Goal: Transaction & Acquisition: Book appointment/travel/reservation

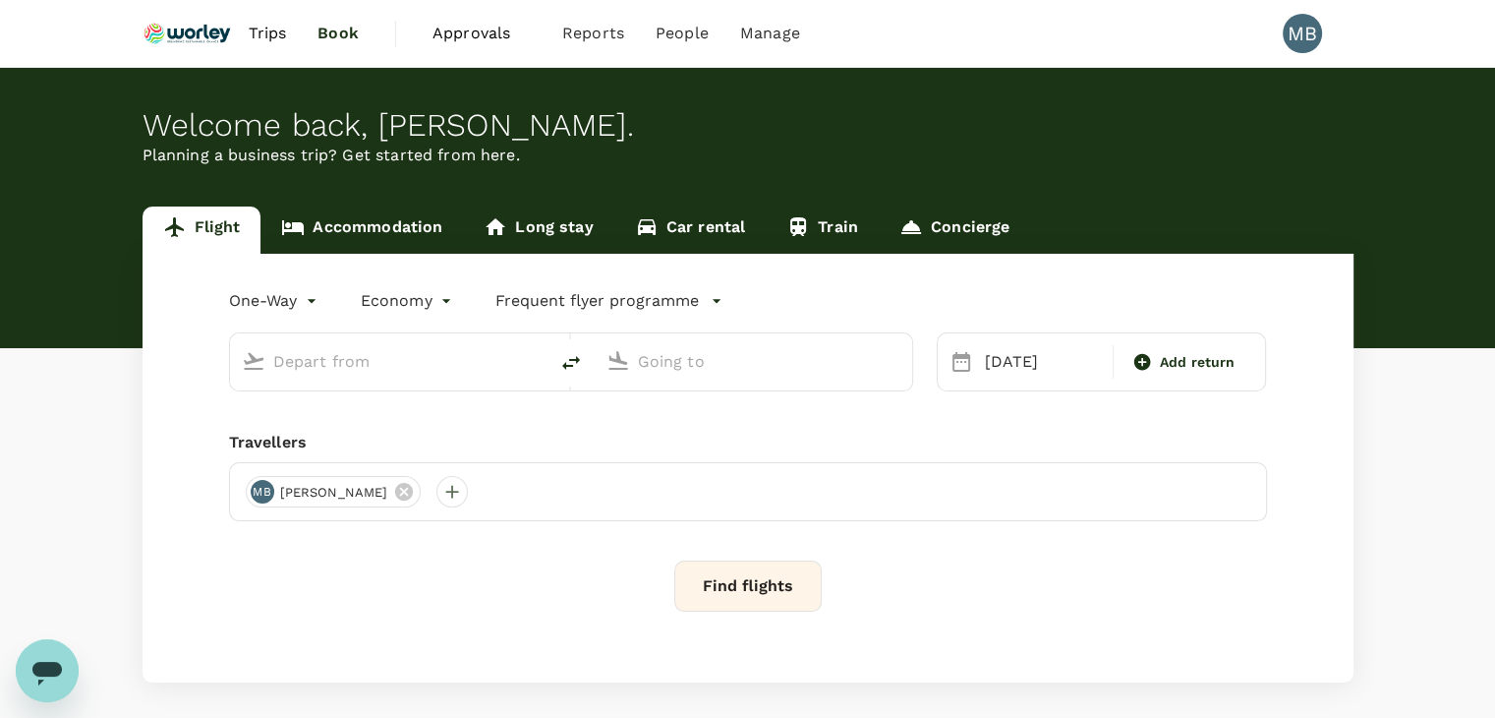
type input "premium-economy"
type input "Kuala Lumpur Intl ([GEOGRAPHIC_DATA])"
type input "London Heathrow (LHR)"
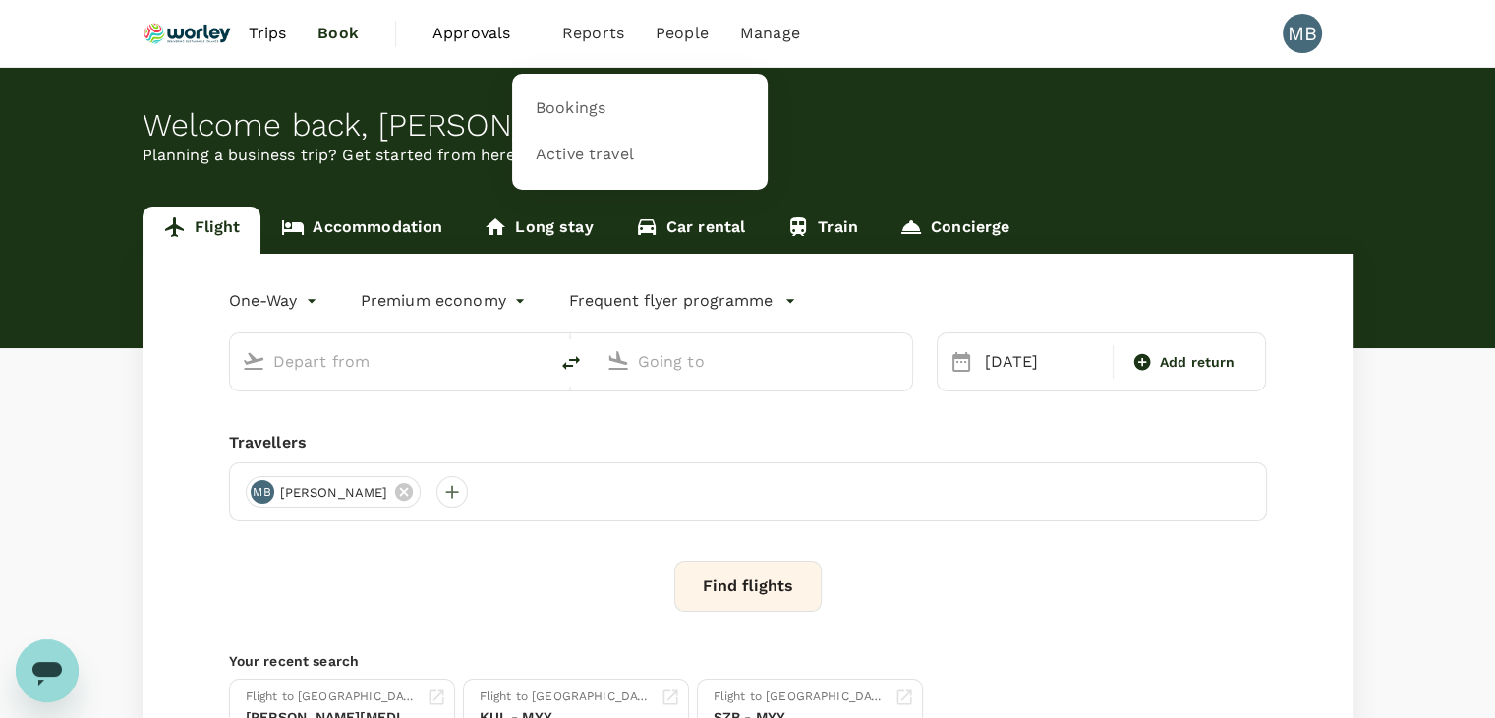
type input "Kuala Lumpur Intl ([GEOGRAPHIC_DATA])"
type input "London Heathrow (LHR)"
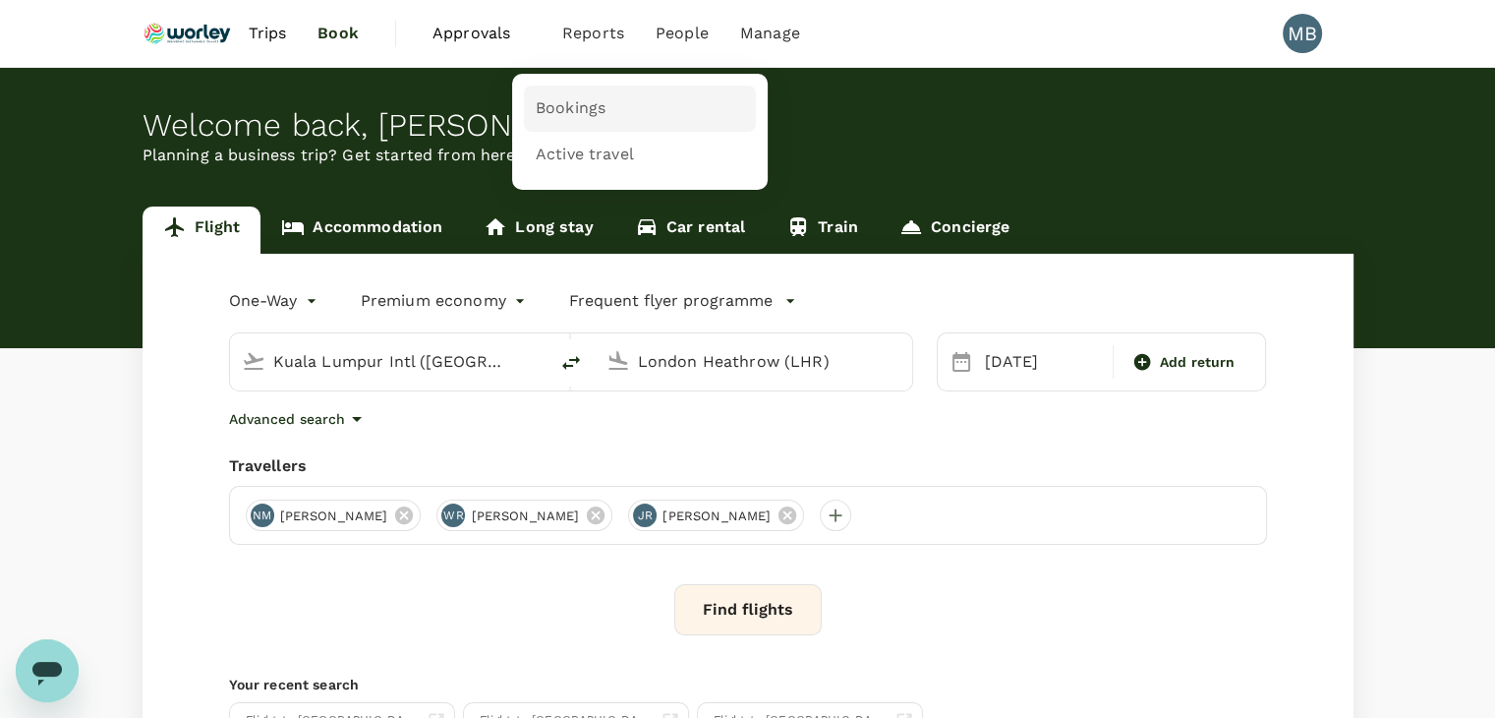
click at [562, 101] on span "Bookings" at bounding box center [571, 108] width 70 height 23
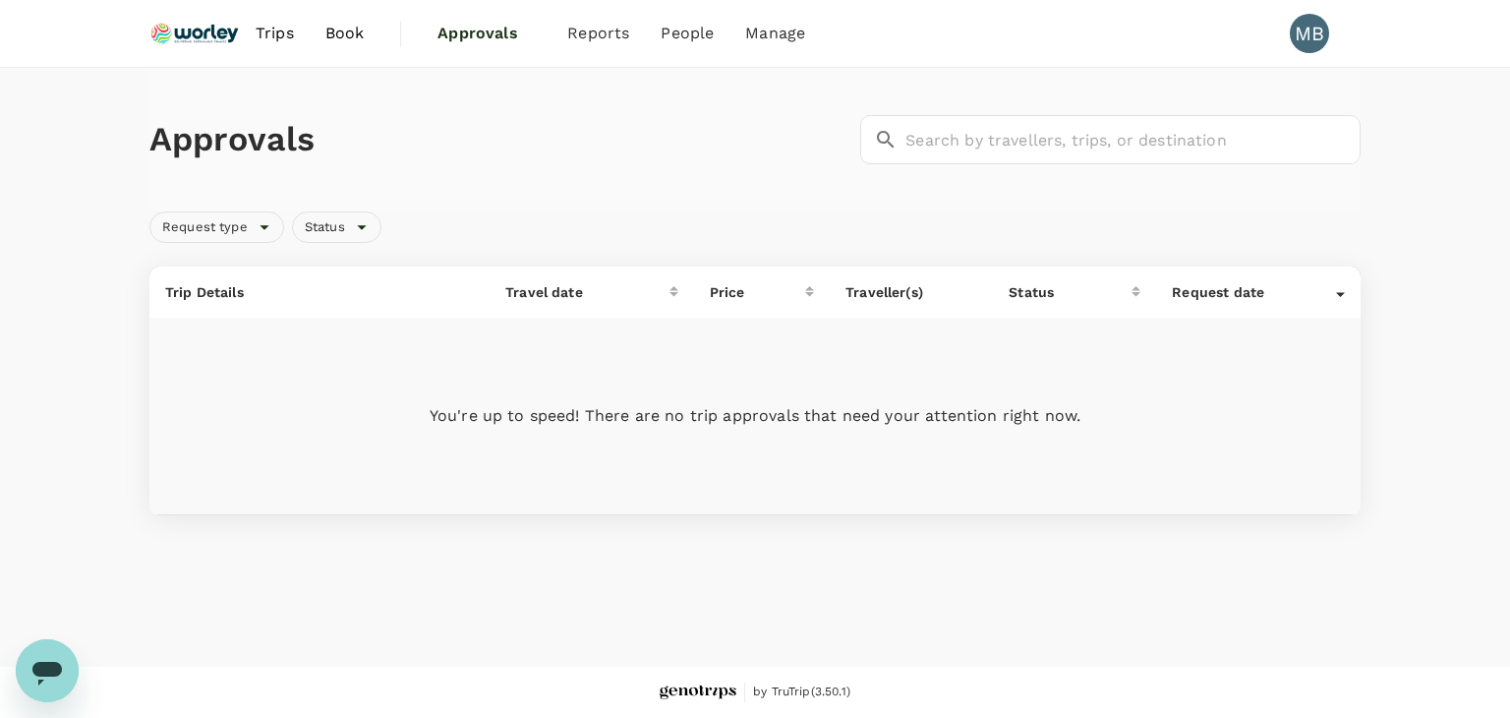
click at [358, 40] on span "Book" at bounding box center [344, 34] width 39 height 24
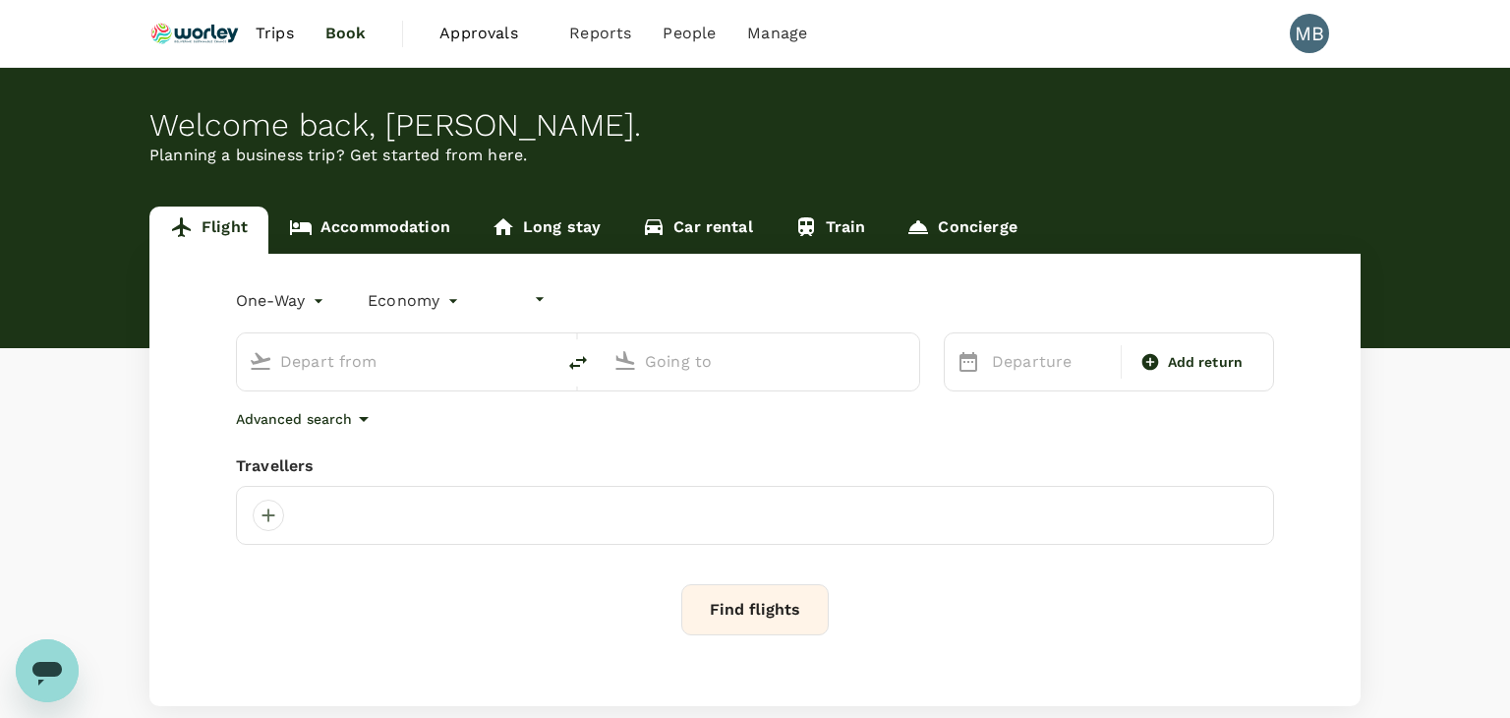
type input "undefined, undefined (any)"
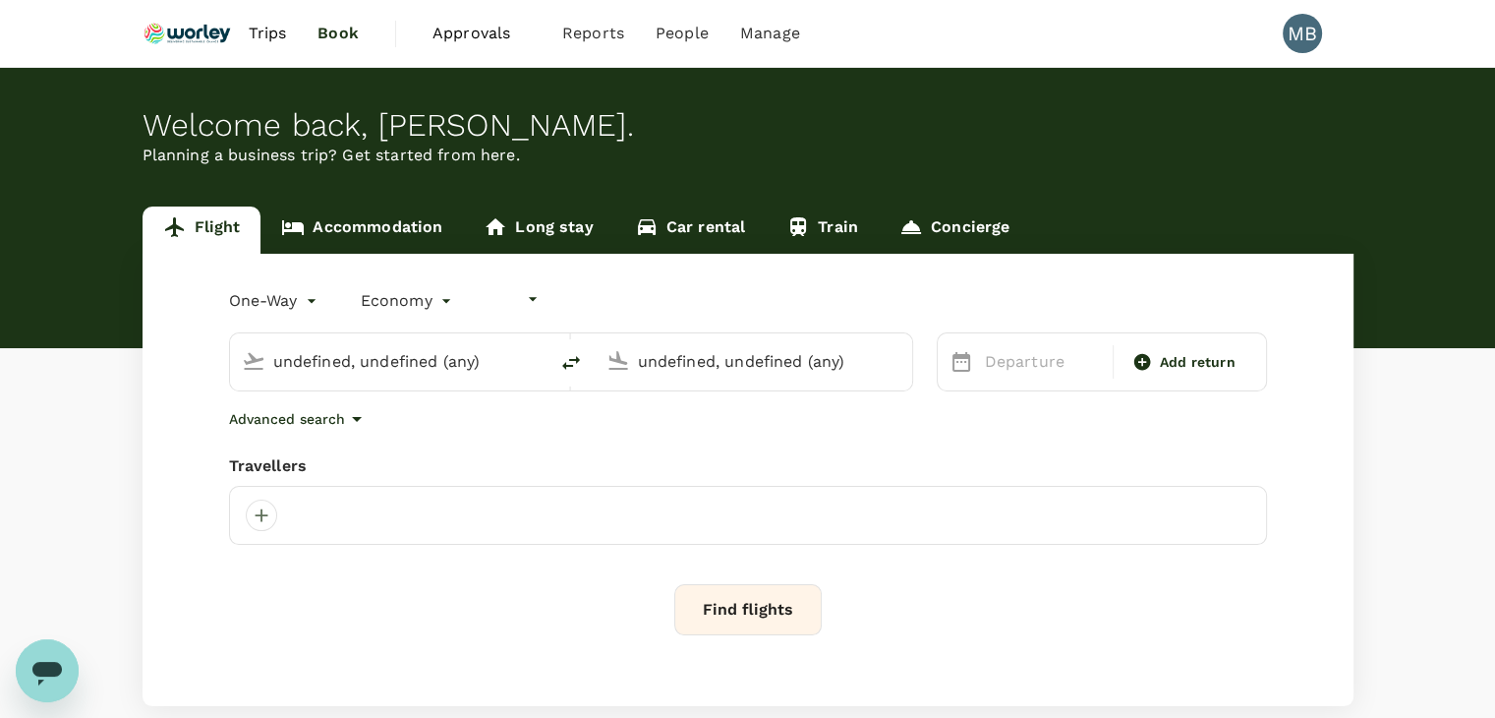
type input "Kuala Lumpur Intl ([GEOGRAPHIC_DATA])"
type input "London Heathrow (LHR)"
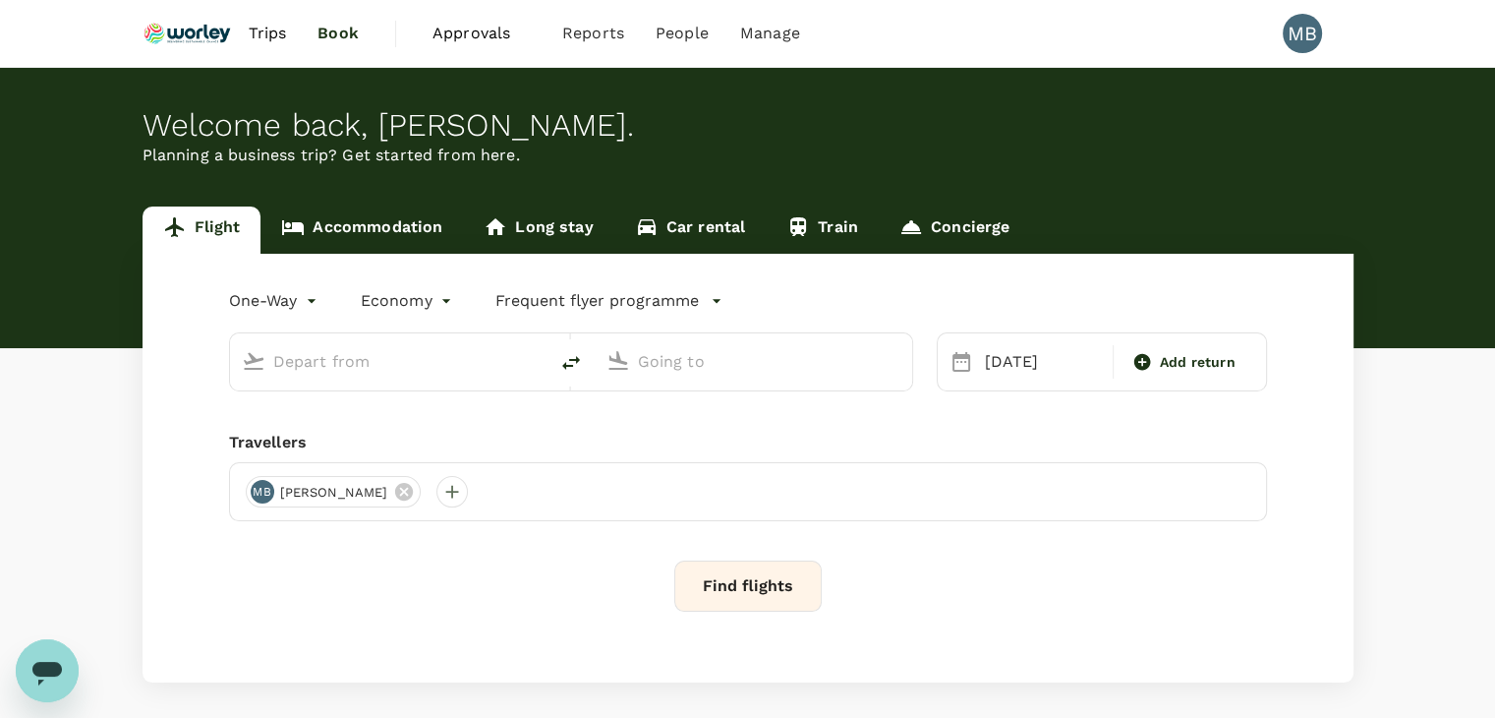
type input "premium-economy"
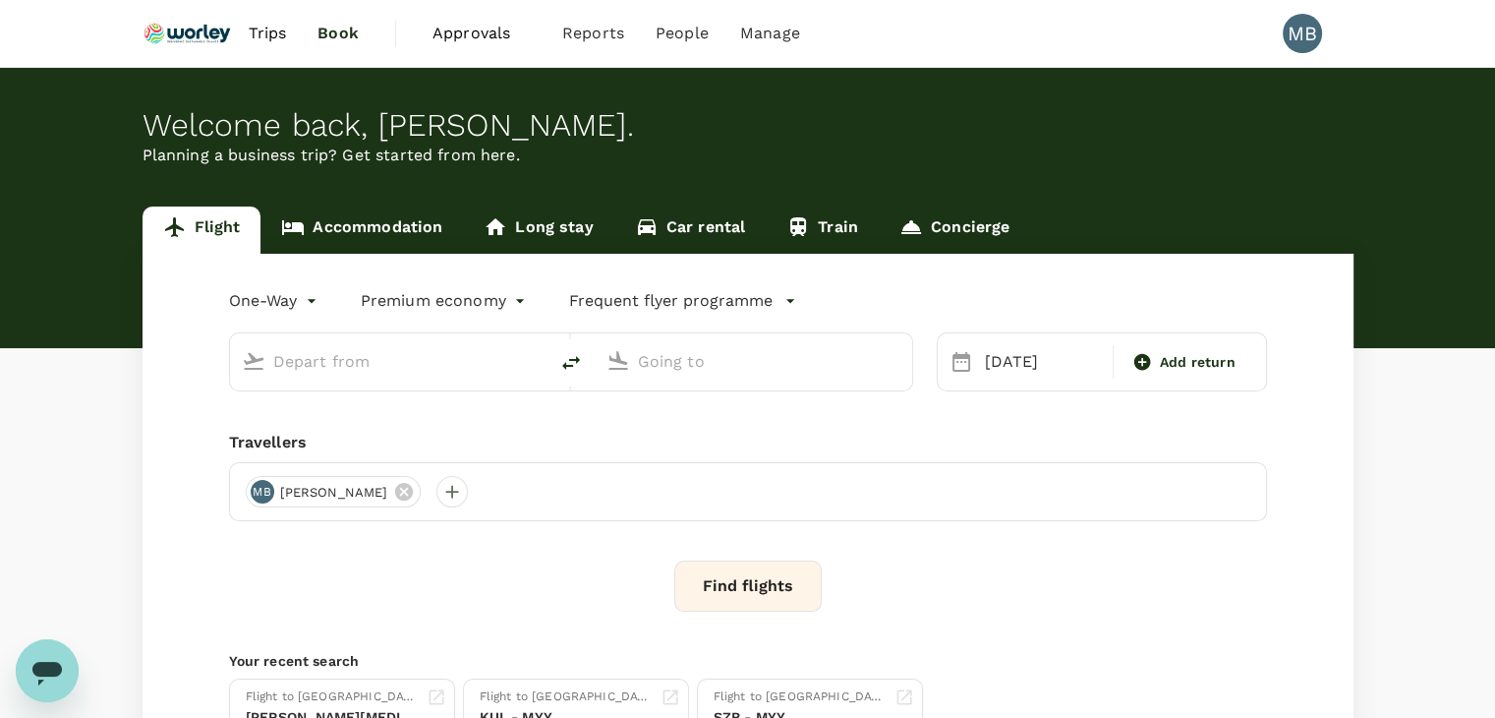
type input "Kuala Lumpur Intl ([GEOGRAPHIC_DATA])"
type input "London Heathrow (LHR)"
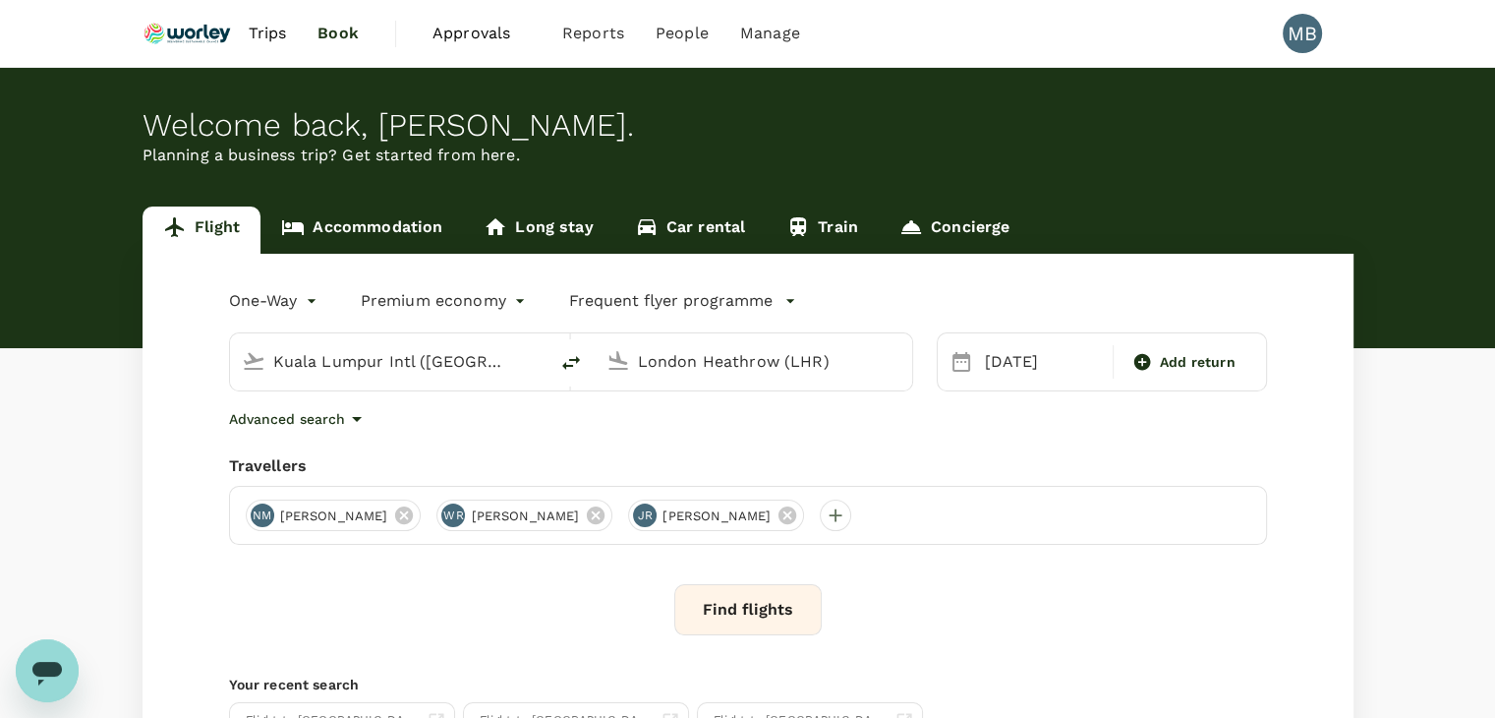
click at [272, 37] on span "Trips" at bounding box center [267, 34] width 38 height 24
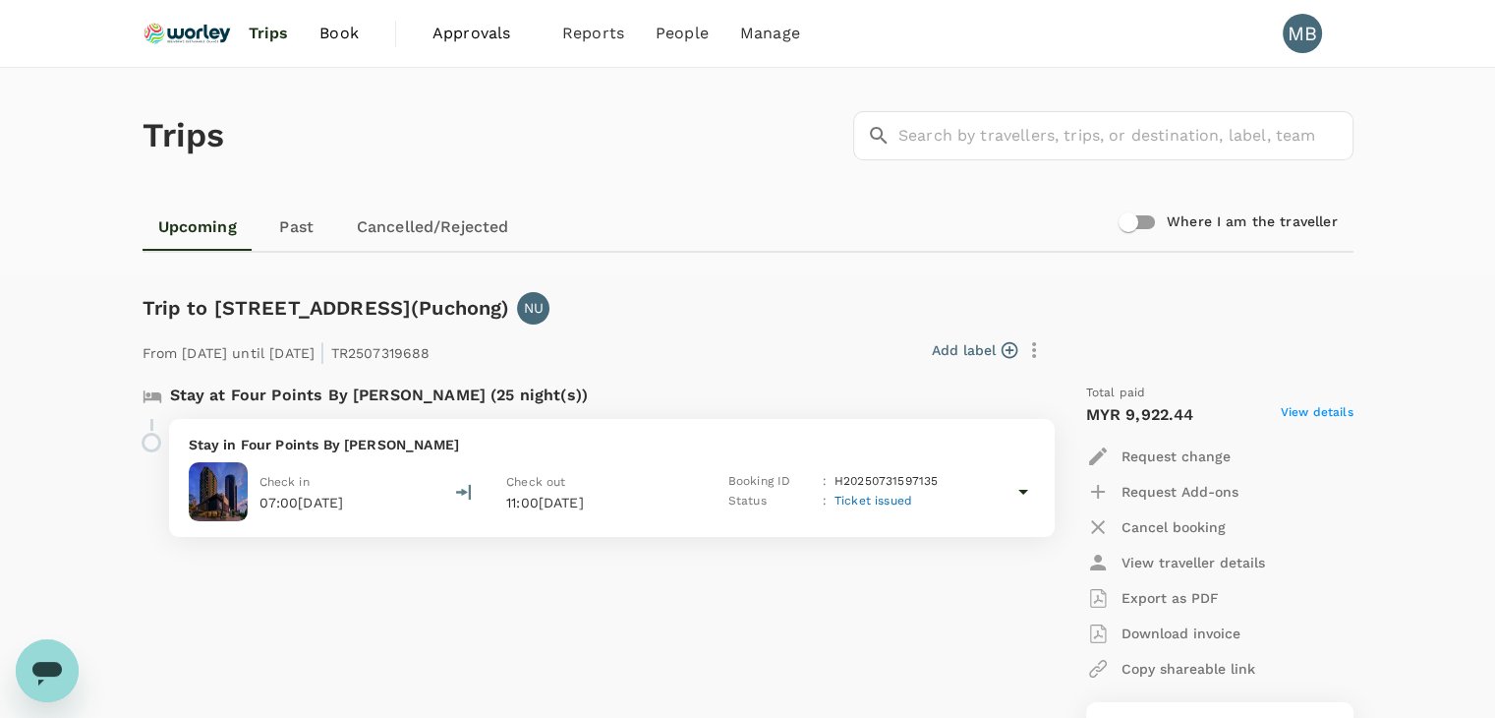
click at [256, 30] on span "Trips" at bounding box center [268, 34] width 40 height 24
click at [191, 29] on img at bounding box center [188, 33] width 90 height 43
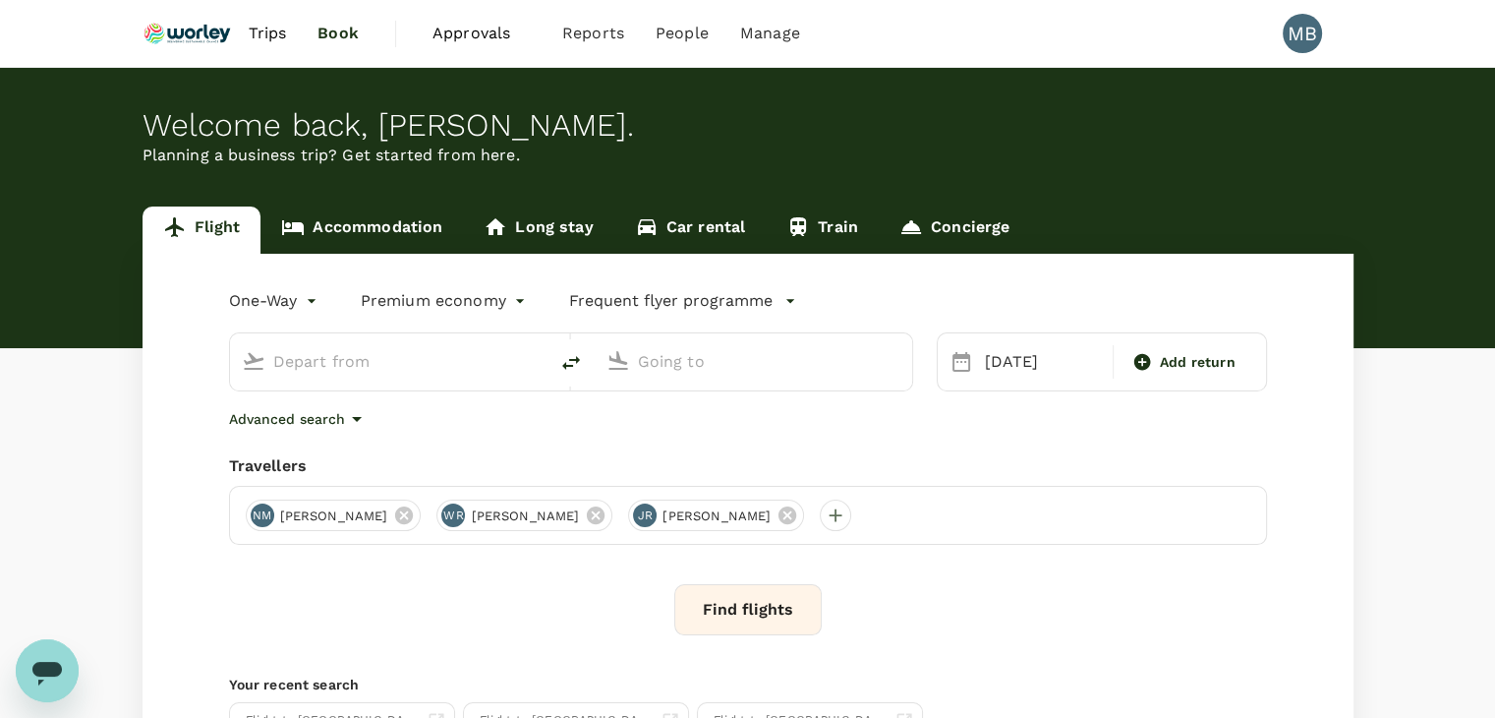
type input "Kuala Lumpur Intl ([GEOGRAPHIC_DATA])"
type input "London Heathrow (LHR)"
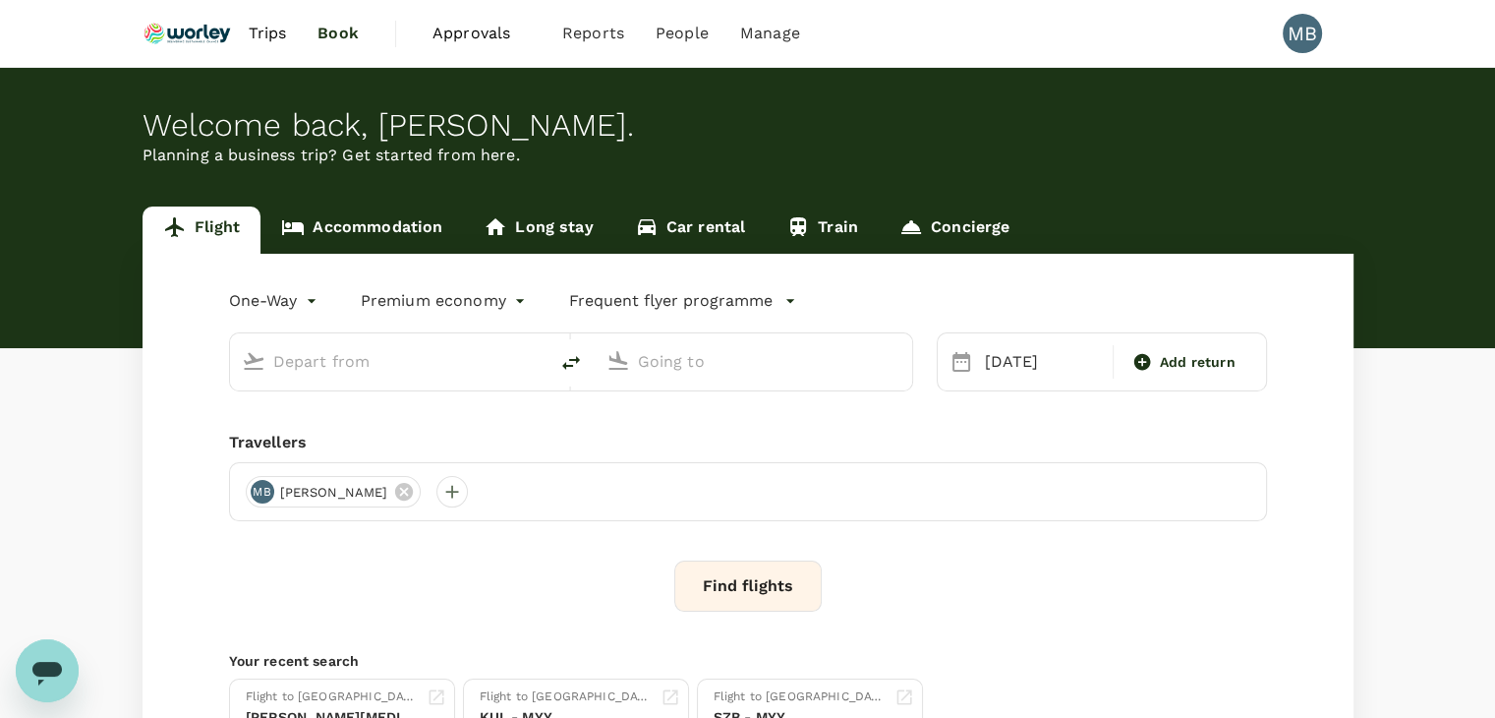
type input "Kuala Lumpur Intl ([GEOGRAPHIC_DATA])"
type input "London Heathrow (LHR)"
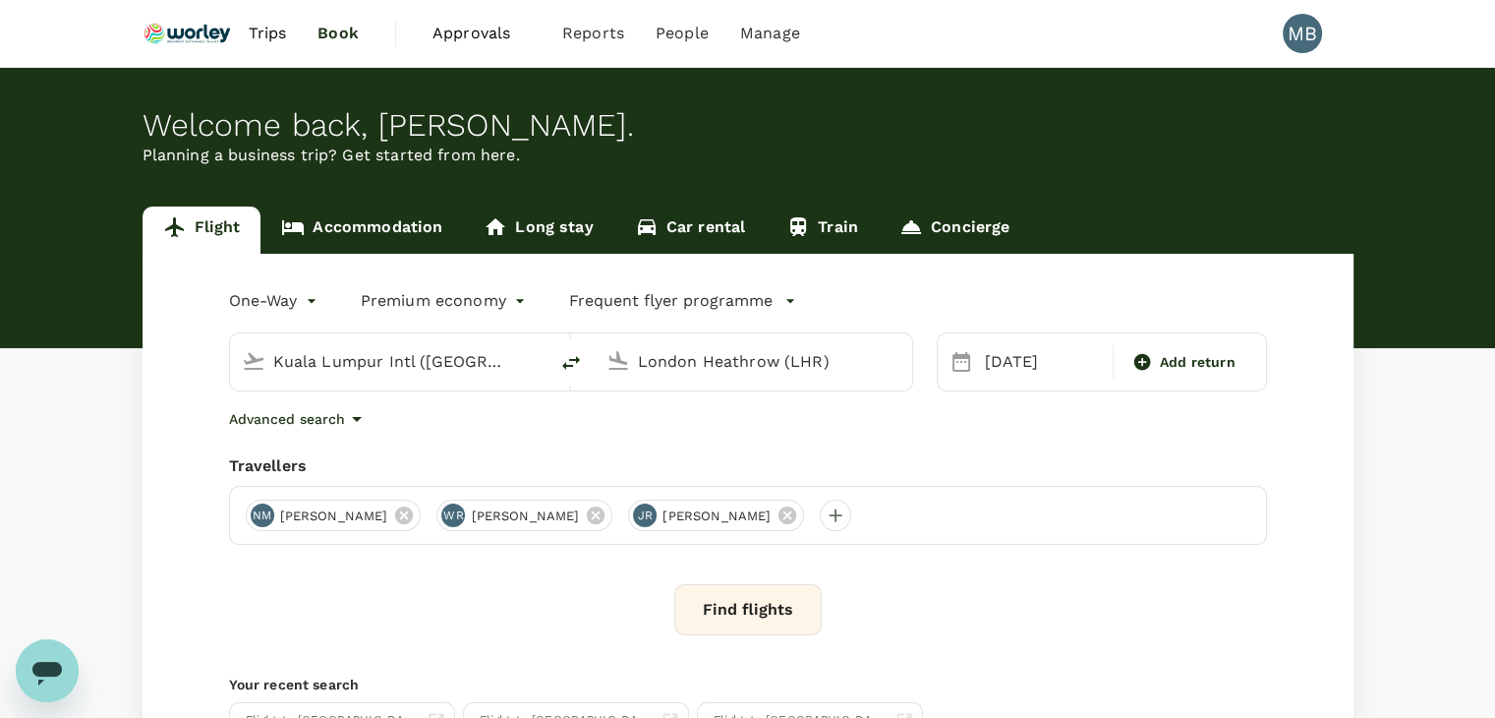
click at [784, 617] on button "Find flights" at bounding box center [747, 609] width 147 height 51
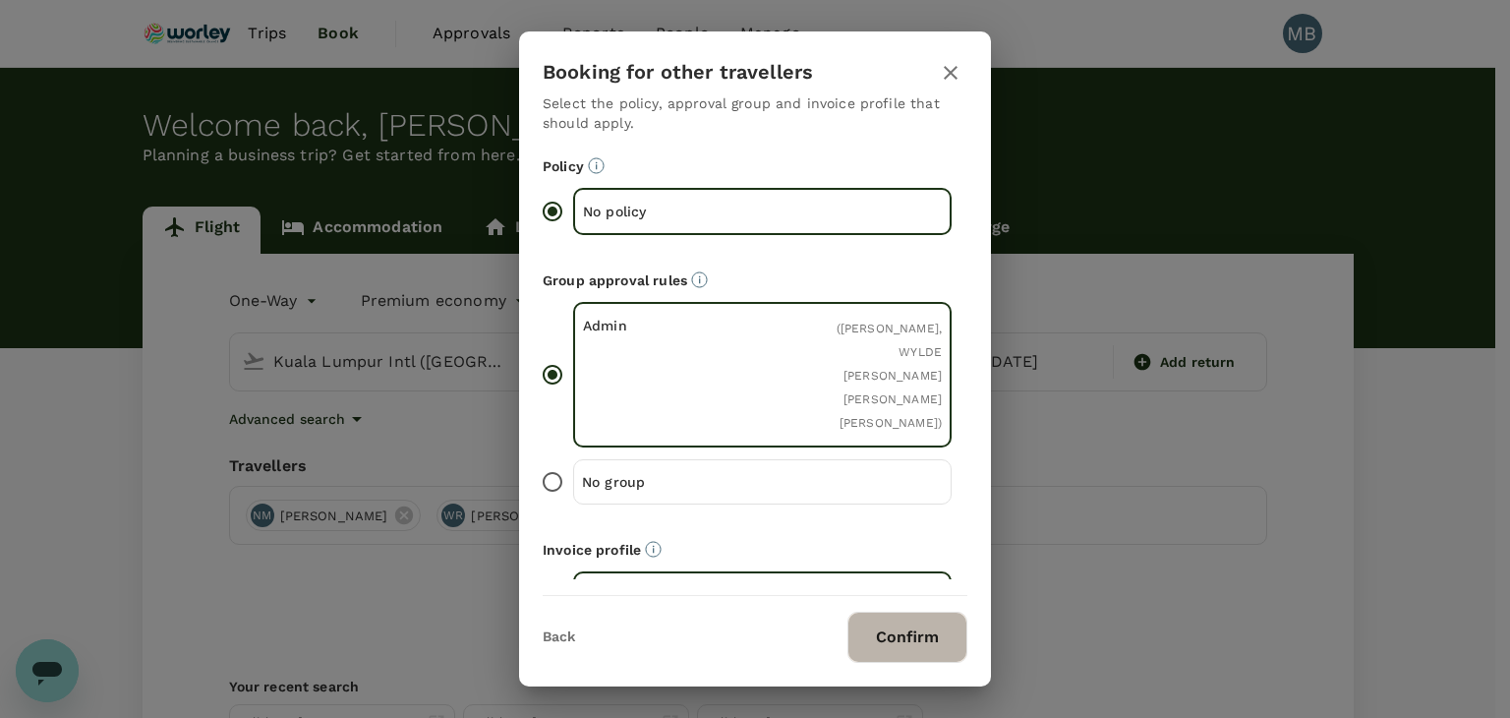
click at [895, 640] on button "Confirm" at bounding box center [908, 637] width 120 height 51
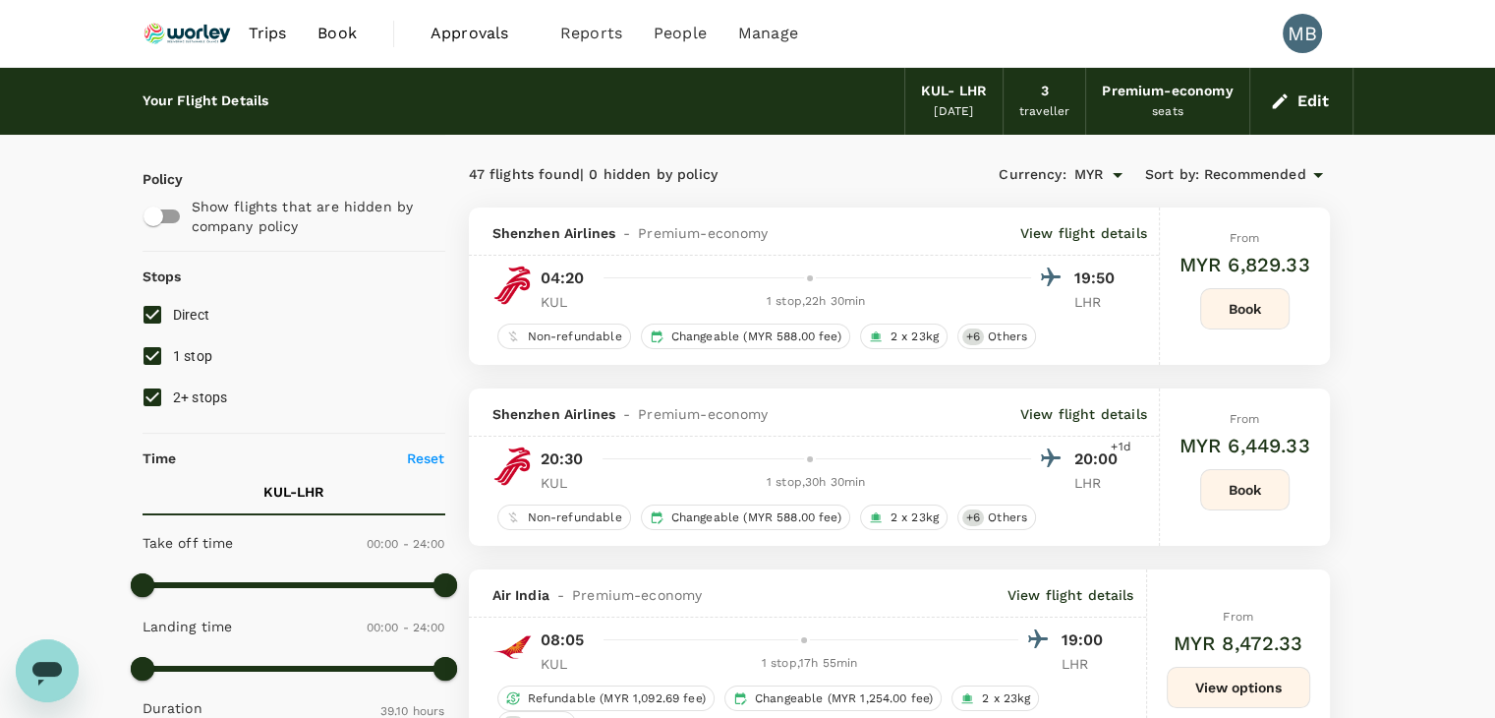
click at [212, 40] on img at bounding box center [188, 33] width 90 height 43
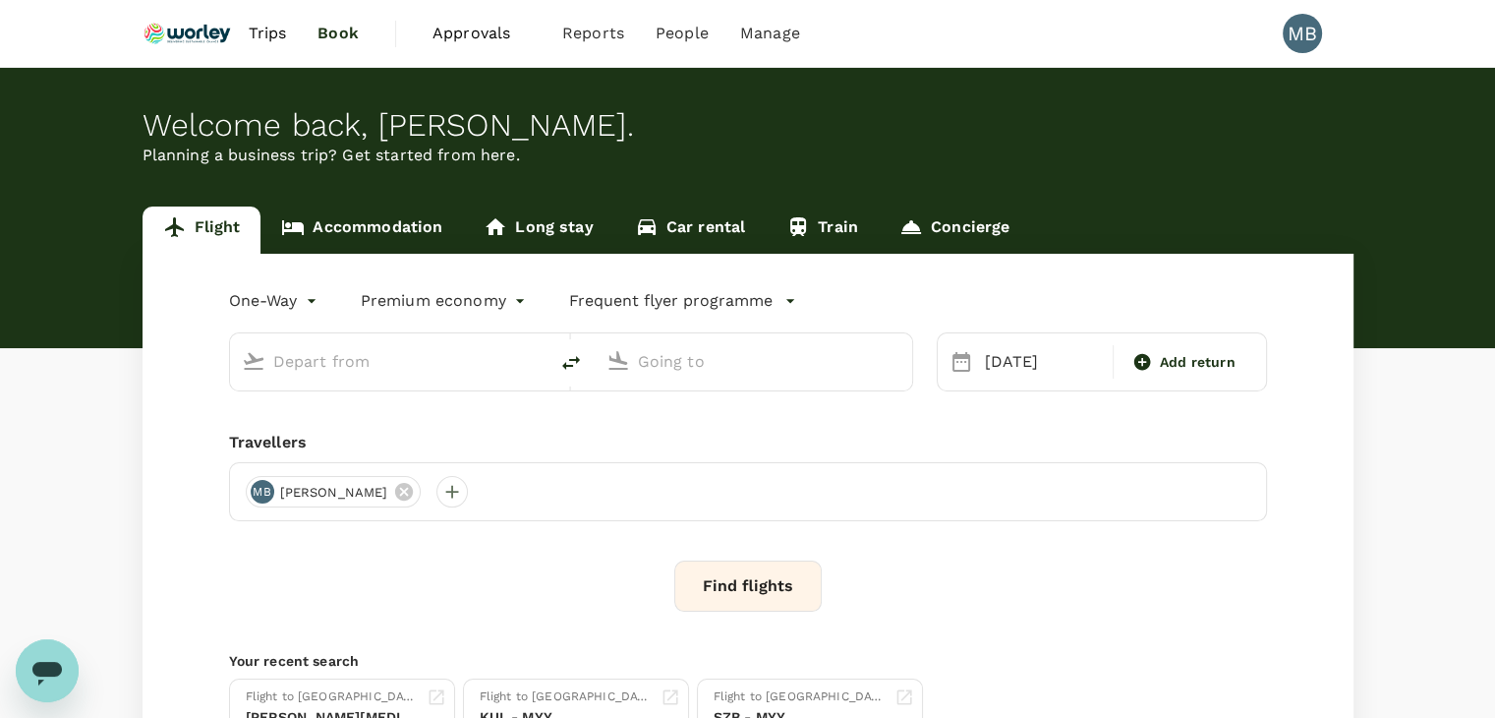
type input "Kuala Lumpur Intl ([GEOGRAPHIC_DATA])"
type input "London Heathrow (LHR)"
type input "Kuala Lumpur Intl ([GEOGRAPHIC_DATA])"
type input "London Heathrow (LHR)"
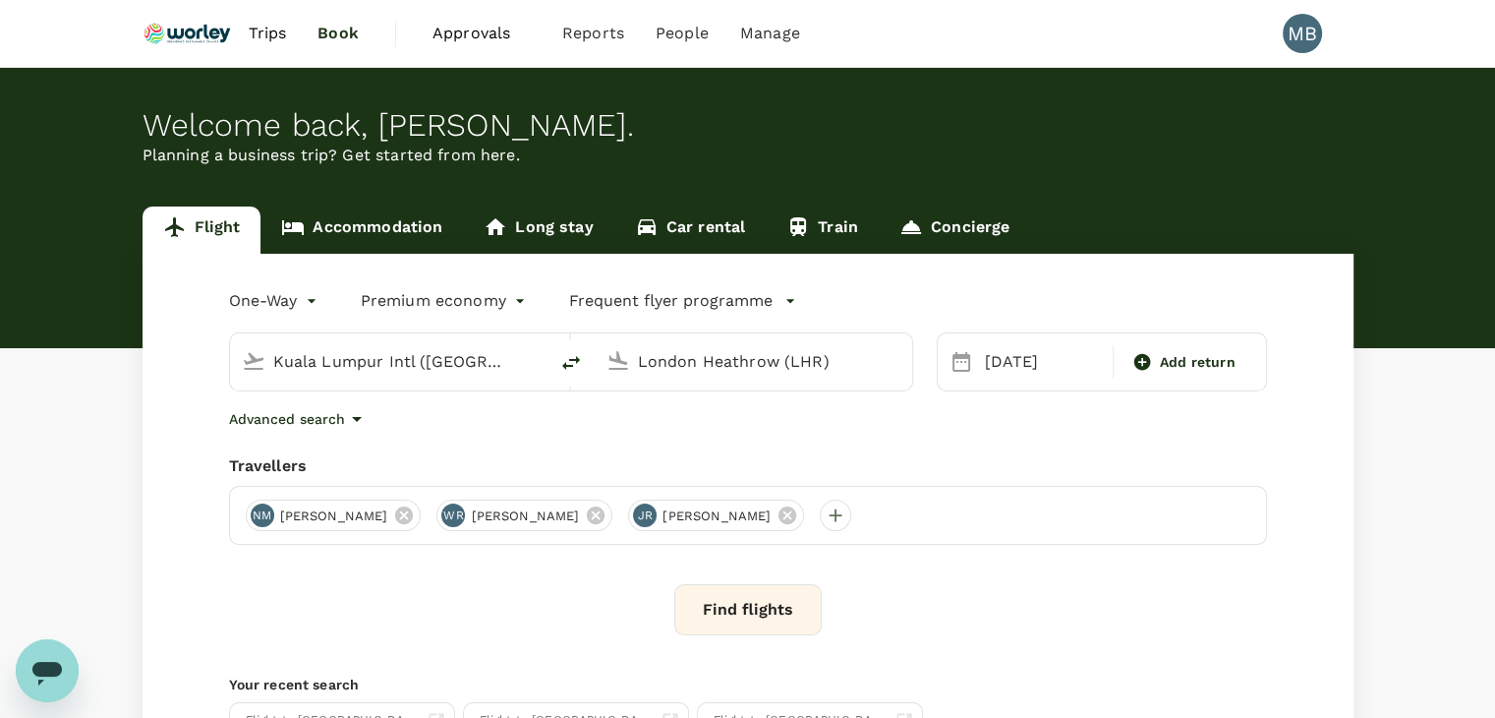
click at [739, 623] on button "Find flights" at bounding box center [747, 609] width 147 height 51
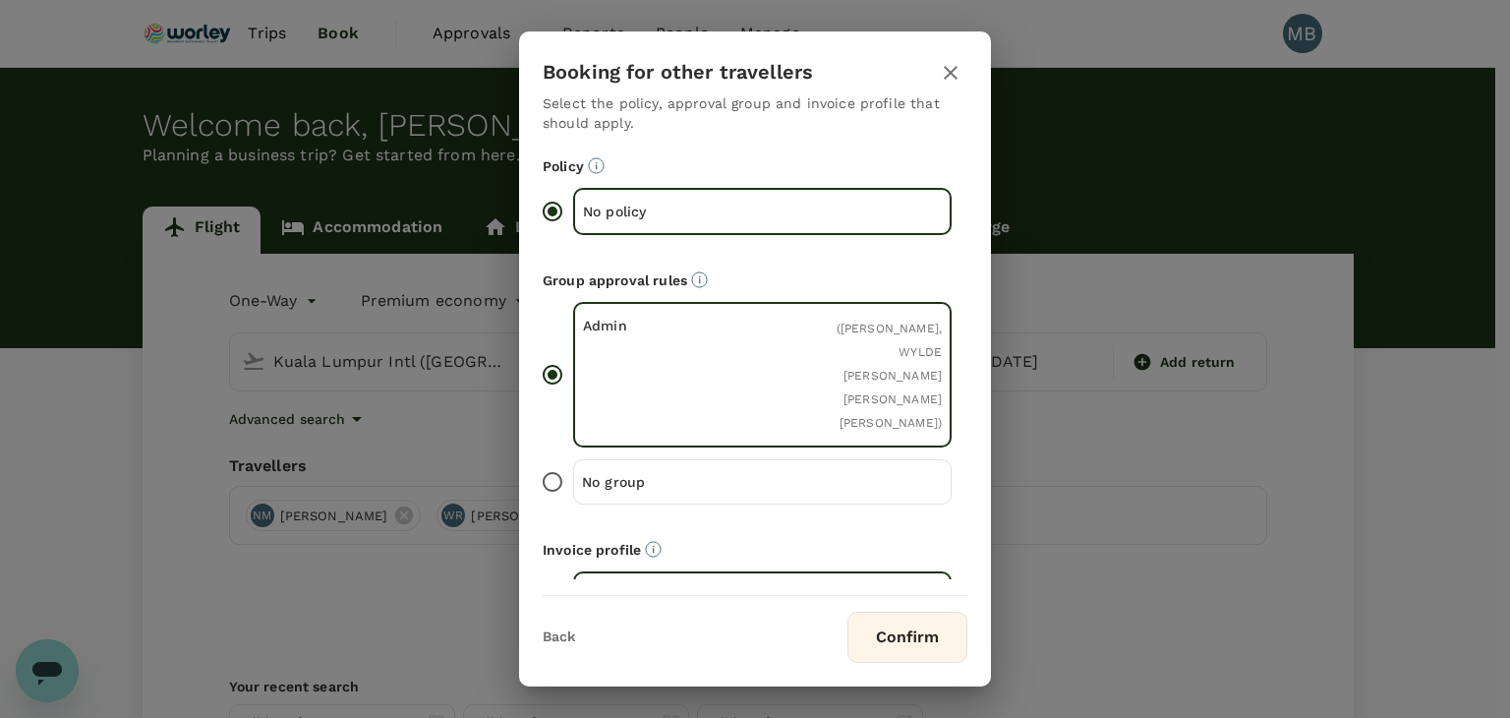
click at [903, 646] on button "Confirm" at bounding box center [908, 637] width 120 height 51
